Goal: Task Accomplishment & Management: Manage account settings

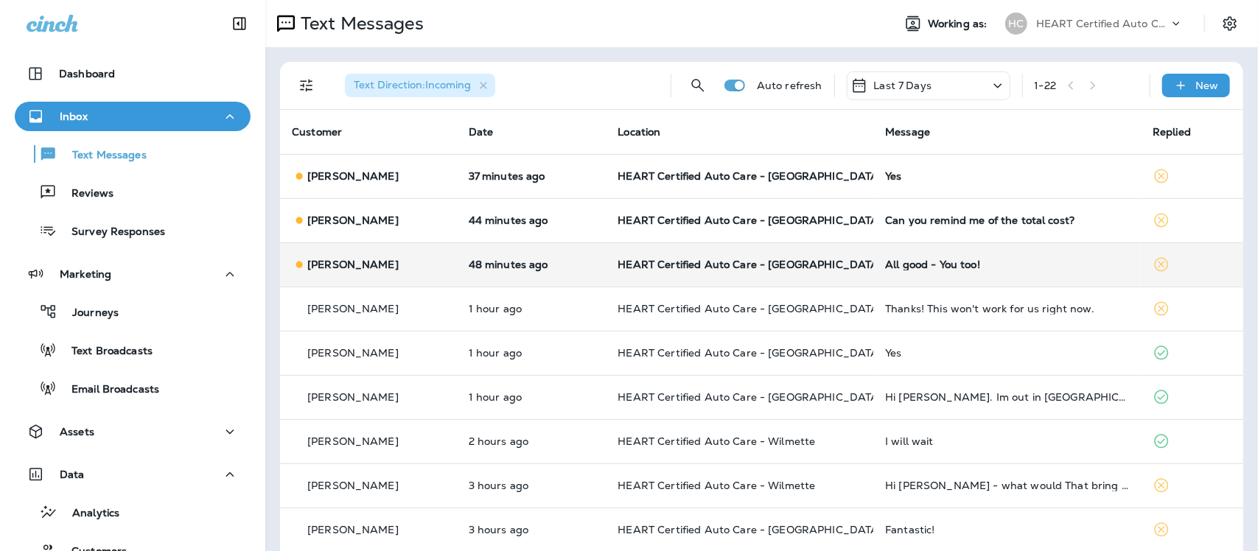
click at [951, 267] on div "All good - You too!" at bounding box center [1007, 265] width 244 height 12
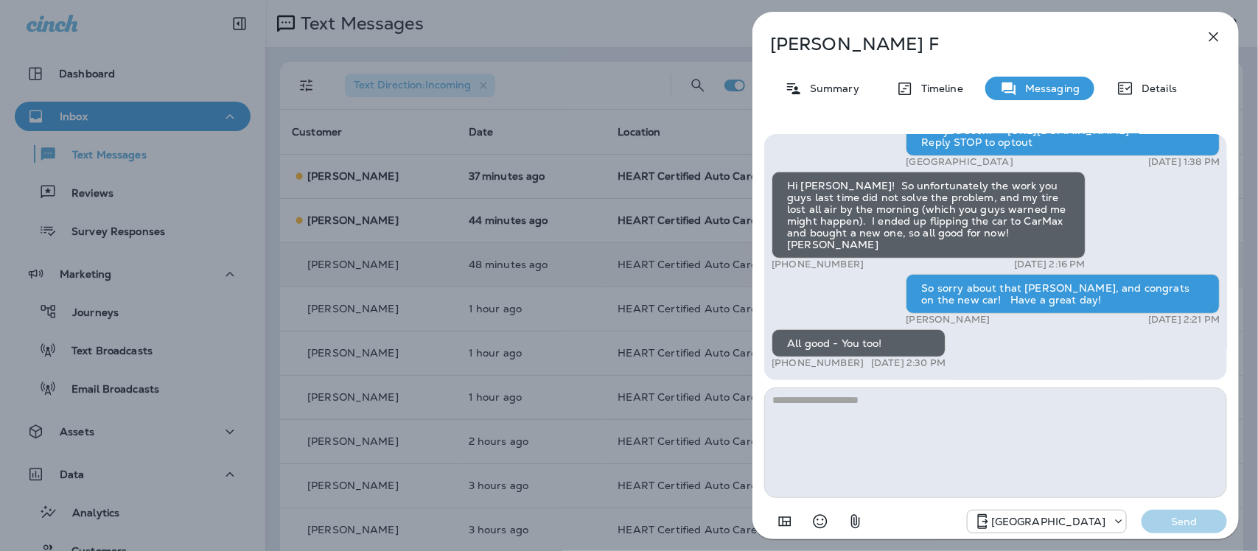
click at [1208, 35] on icon "button" at bounding box center [1214, 37] width 18 height 18
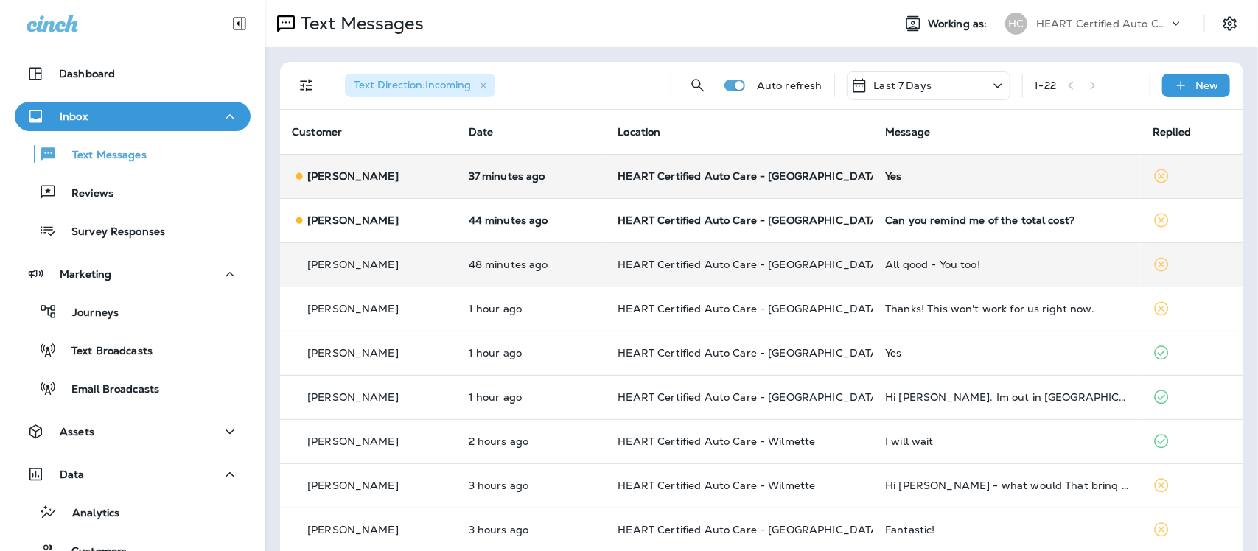
click at [886, 177] on div "Yes" at bounding box center [1007, 176] width 244 height 12
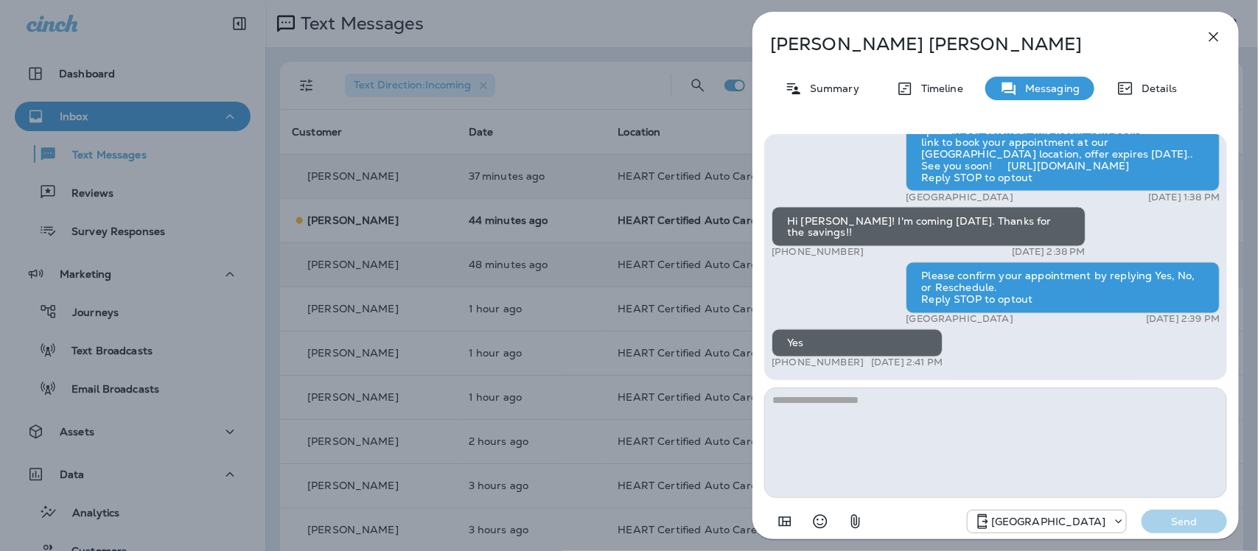
click at [1216, 38] on icon "button" at bounding box center [1214, 37] width 18 height 18
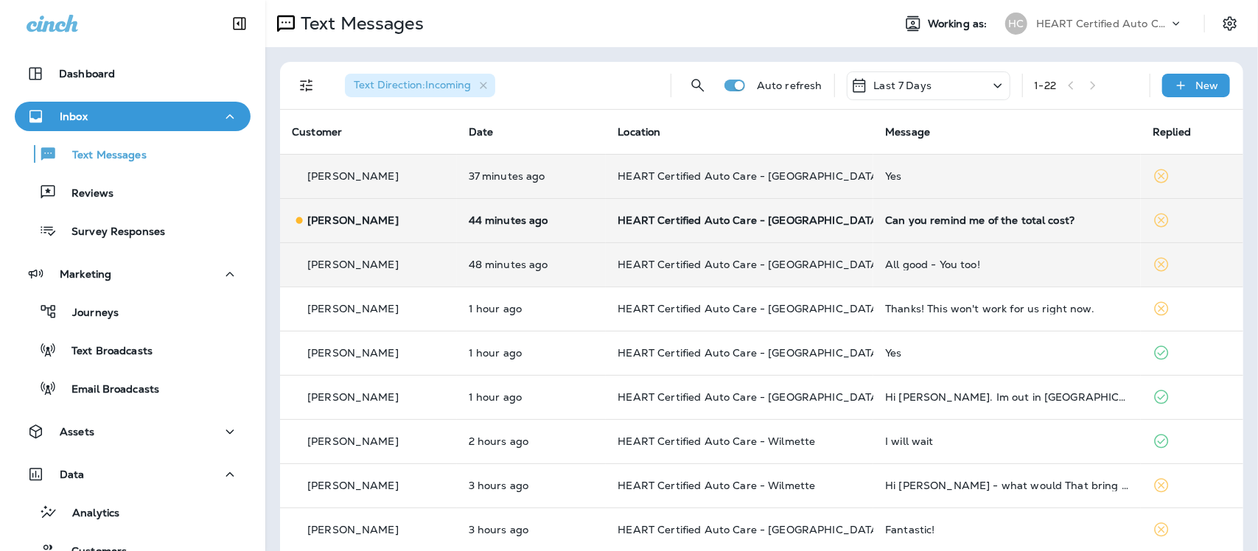
click at [959, 219] on div "Can you remind me of the total cost?" at bounding box center [1007, 220] width 244 height 12
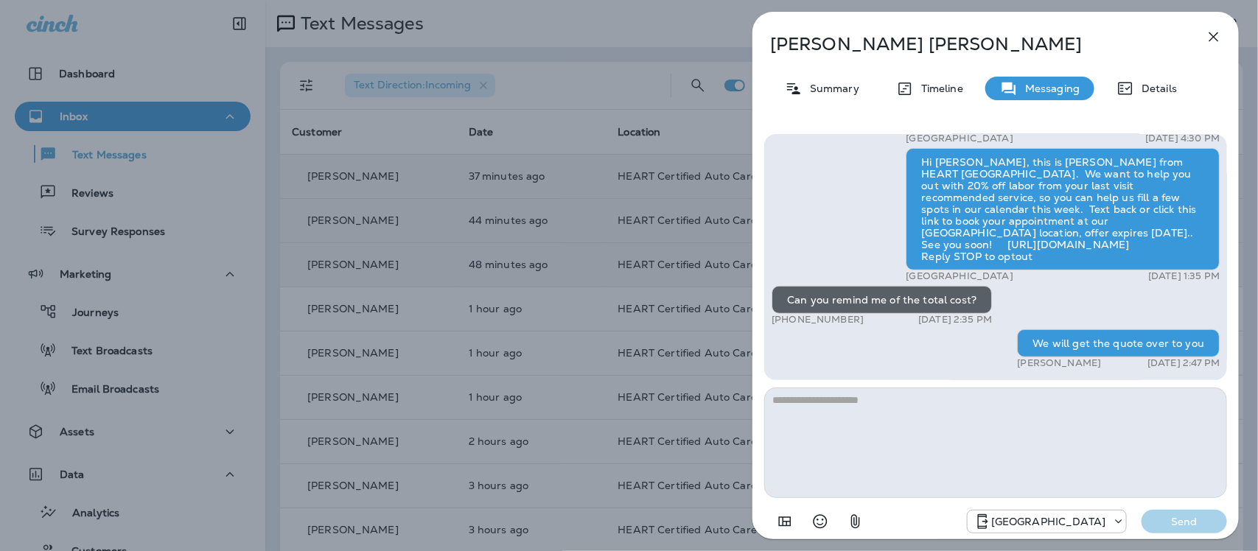
click at [1216, 33] on icon "button" at bounding box center [1214, 37] width 18 height 18
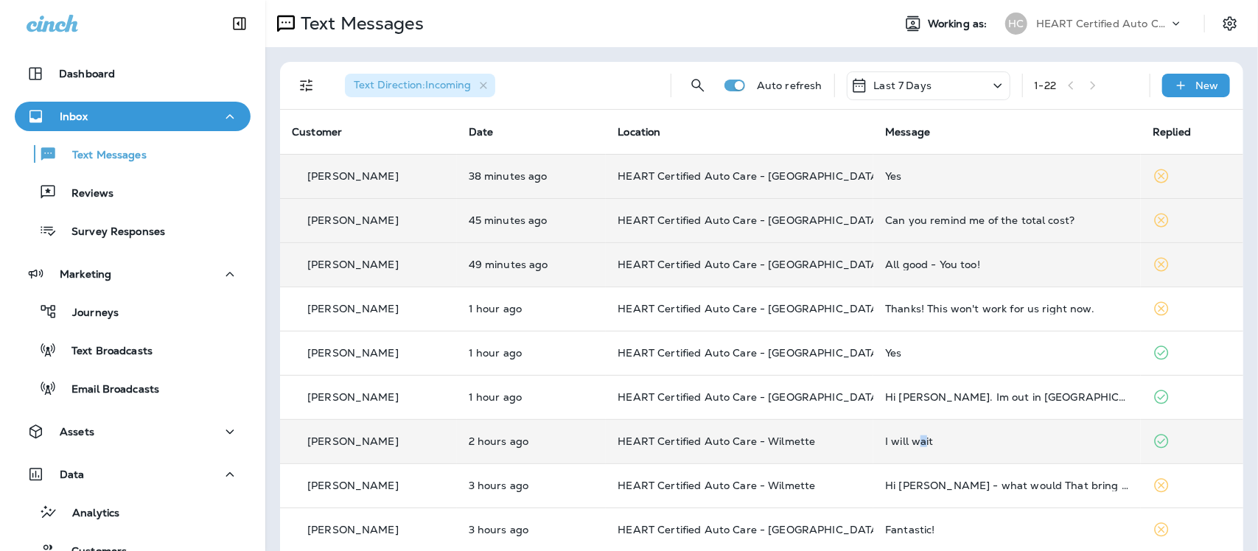
click at [910, 444] on div "I will wait" at bounding box center [1007, 441] width 244 height 12
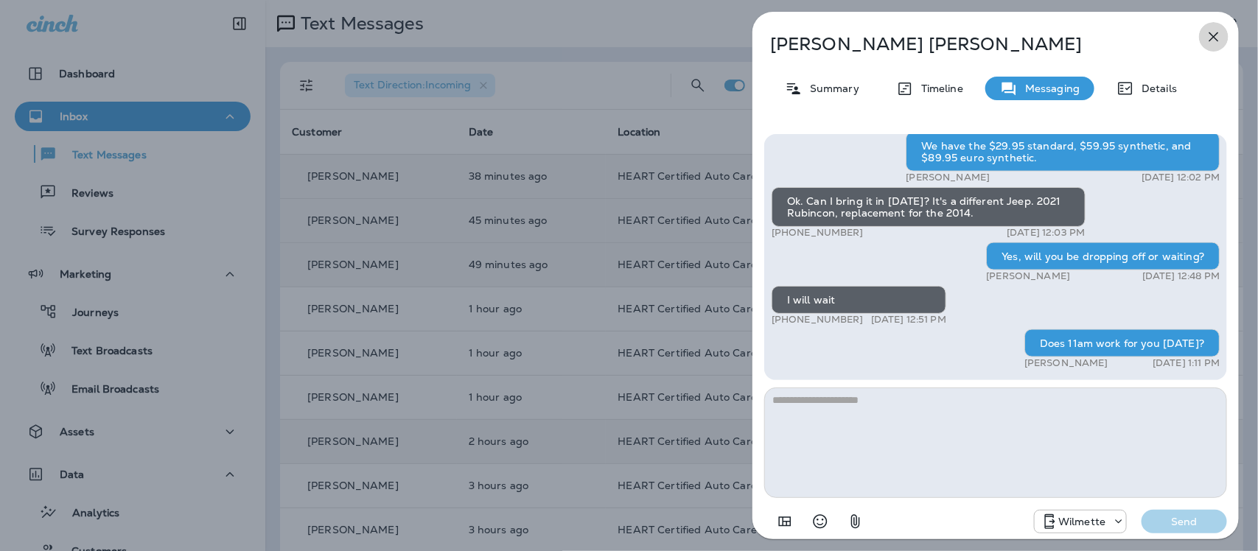
click at [1214, 31] on icon "button" at bounding box center [1214, 37] width 18 height 18
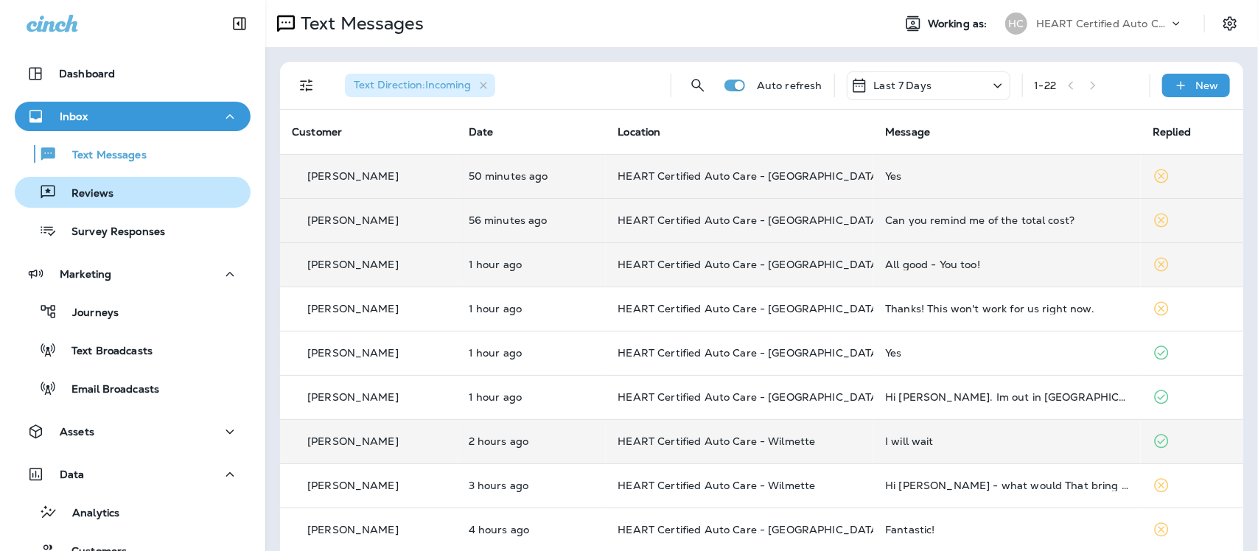
click at [105, 197] on p "Reviews" at bounding box center [85, 194] width 57 height 14
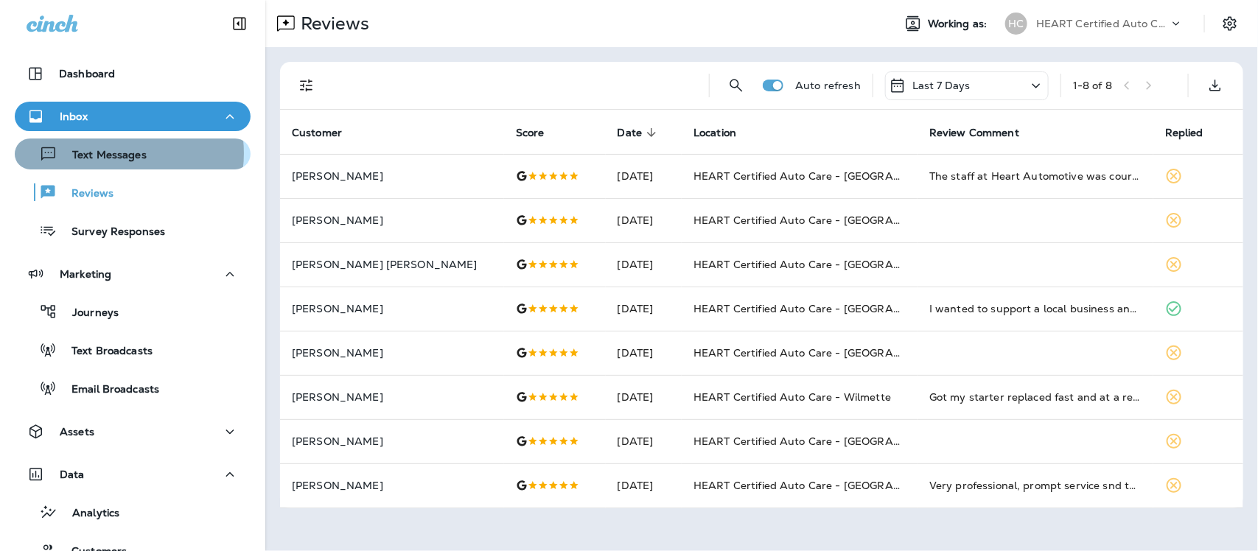
click at [118, 153] on p "Text Messages" at bounding box center [101, 156] width 89 height 14
